Goal: Navigation & Orientation: Find specific page/section

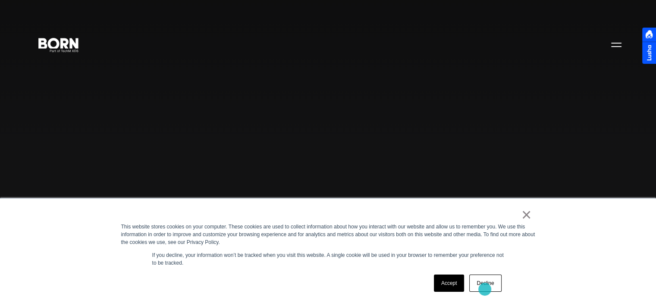
click at [485, 289] on link "Decline" at bounding box center [485, 283] width 32 height 17
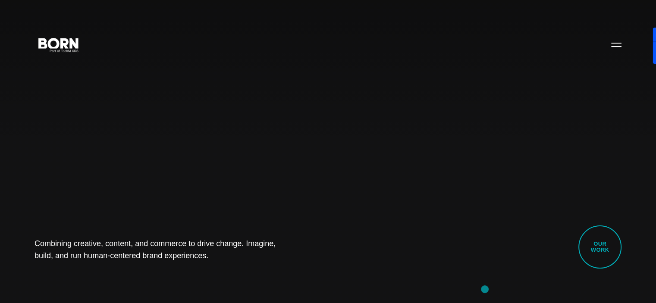
click at [485, 289] on div "Combining creative, content, and commerce to drive change. Imagine, build, and …" at bounding box center [328, 151] width 656 height 303
click at [618, 41] on button "Primary Menu" at bounding box center [616, 44] width 21 height 18
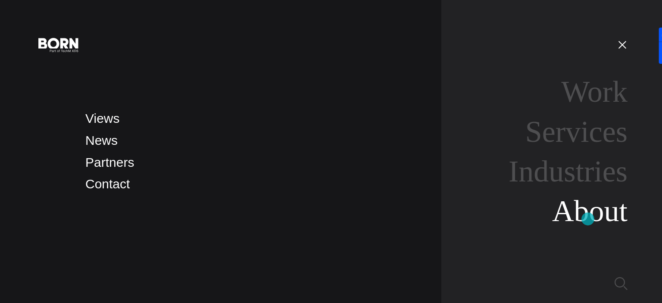
click at [588, 219] on link "About" at bounding box center [589, 210] width 75 height 33
